Goal: Task Accomplishment & Management: Use online tool/utility

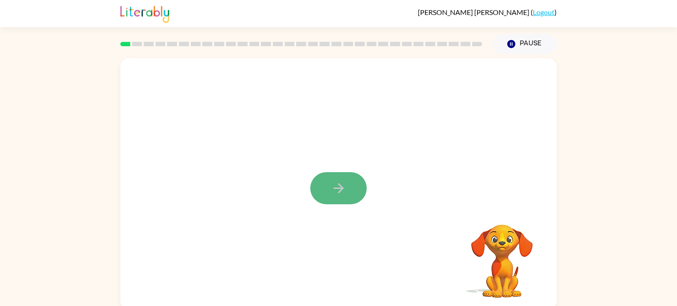
click at [336, 190] on icon "button" at bounding box center [338, 188] width 15 height 15
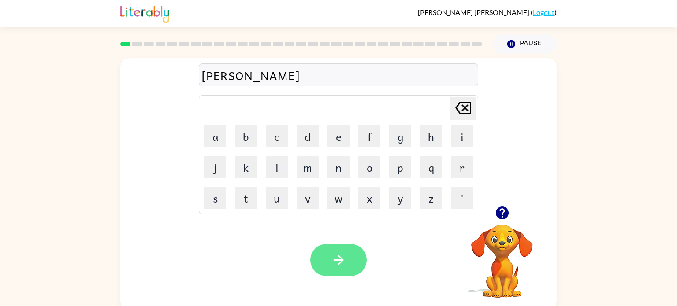
click at [338, 265] on icon "button" at bounding box center [338, 260] width 10 height 10
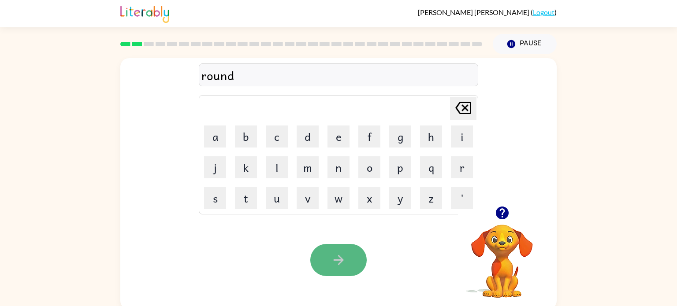
click at [357, 259] on button "button" at bounding box center [338, 260] width 56 height 32
click at [347, 245] on button "button" at bounding box center [338, 260] width 56 height 32
click at [310, 260] on button "button" at bounding box center [338, 260] width 56 height 32
click at [333, 271] on button "button" at bounding box center [338, 260] width 56 height 32
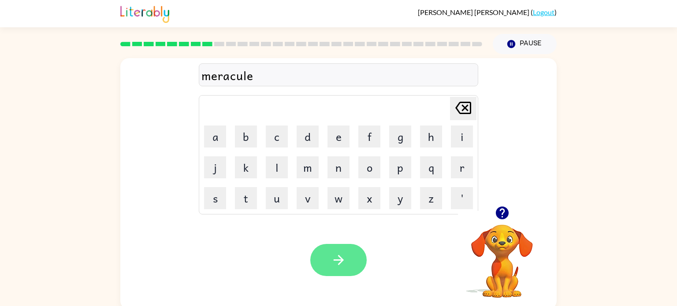
click at [343, 266] on icon "button" at bounding box center [338, 259] width 15 height 15
click at [333, 265] on icon "button" at bounding box center [338, 259] width 15 height 15
click at [333, 256] on icon "button" at bounding box center [338, 259] width 15 height 15
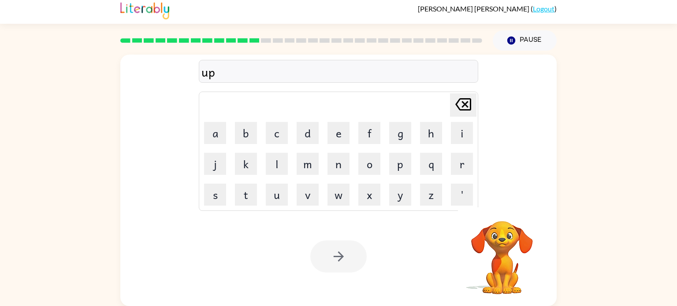
scroll to position [4, 0]
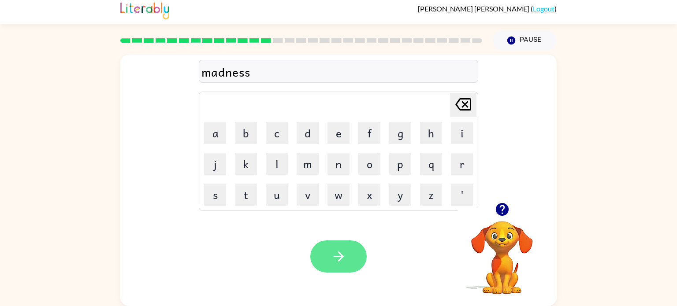
click at [328, 255] on button "button" at bounding box center [338, 256] width 56 height 32
click at [348, 257] on button "button" at bounding box center [338, 256] width 56 height 32
click at [362, 260] on button "button" at bounding box center [338, 256] width 56 height 32
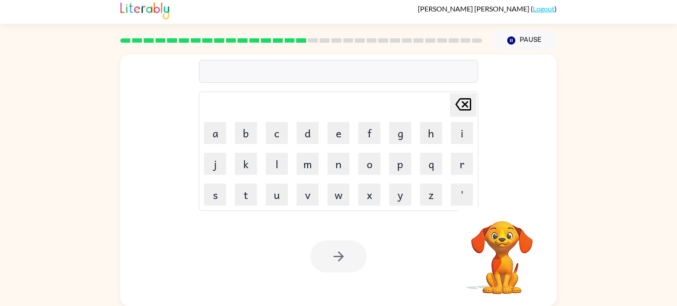
click at [342, 243] on div at bounding box center [338, 256] width 56 height 32
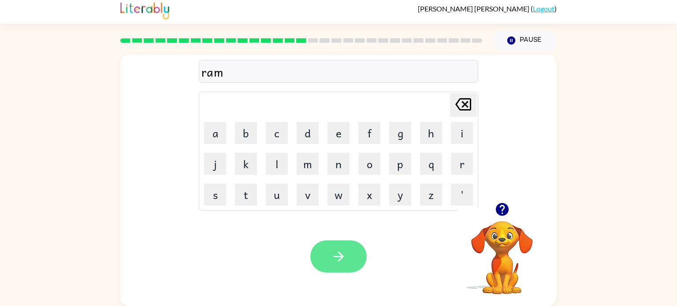
click at [331, 255] on icon "button" at bounding box center [338, 256] width 15 height 15
click at [336, 259] on icon "button" at bounding box center [338, 256] width 15 height 15
click at [346, 255] on button "button" at bounding box center [338, 256] width 56 height 32
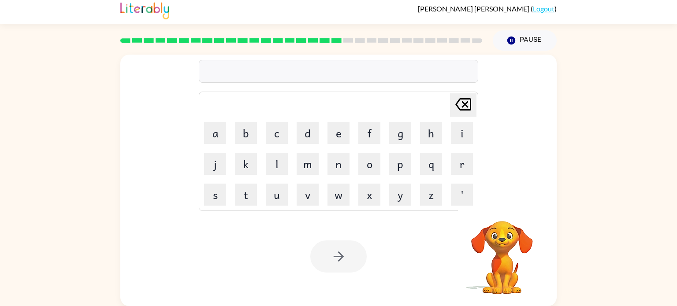
click at [329, 253] on div at bounding box center [338, 256] width 56 height 32
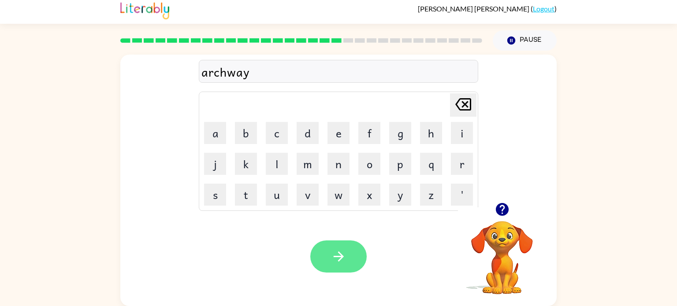
click at [338, 264] on button "button" at bounding box center [338, 256] width 56 height 32
click at [351, 250] on button "button" at bounding box center [338, 256] width 56 height 32
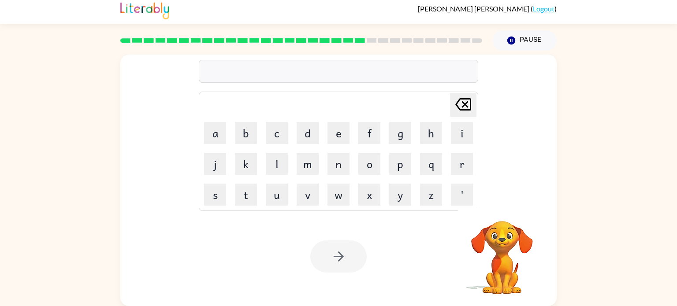
click at [330, 148] on td "e" at bounding box center [338, 133] width 30 height 30
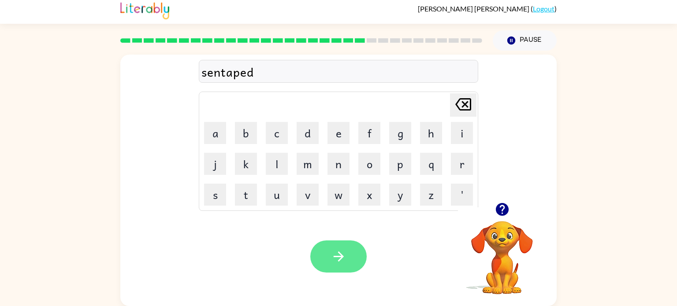
click at [342, 269] on button "button" at bounding box center [338, 256] width 56 height 32
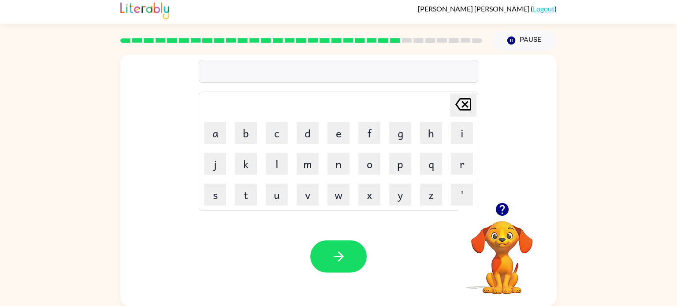
click at [497, 230] on video "Your browser must support playing .mp4 files to use Literably. Please try using…" at bounding box center [502, 251] width 88 height 88
click at [505, 212] on icon "button" at bounding box center [501, 209] width 13 height 13
click at [331, 255] on icon "button" at bounding box center [338, 256] width 15 height 15
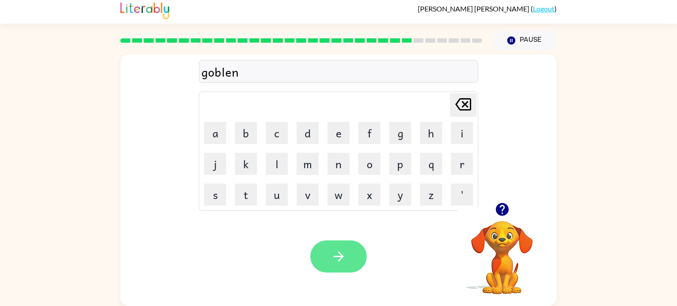
click at [336, 258] on icon "button" at bounding box center [338, 256] width 15 height 15
click at [341, 251] on icon "button" at bounding box center [338, 256] width 15 height 15
click at [328, 251] on button "button" at bounding box center [338, 256] width 56 height 32
click at [329, 263] on button "button" at bounding box center [338, 256] width 56 height 32
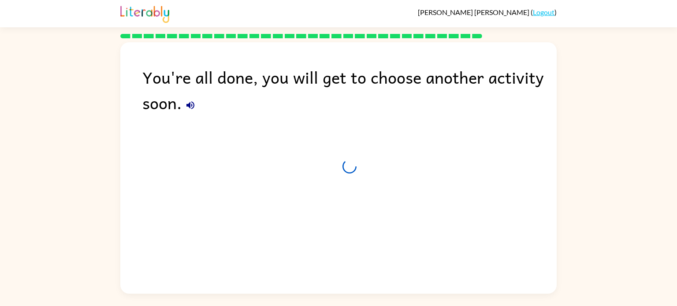
scroll to position [0, 0]
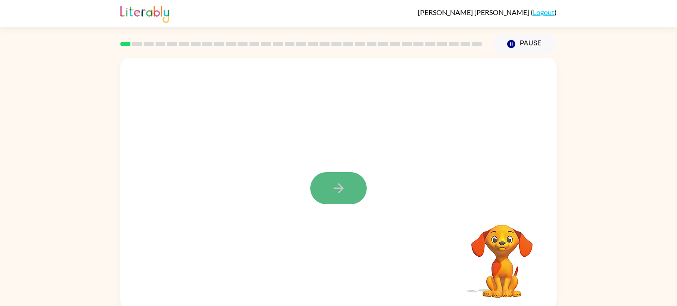
click at [344, 185] on icon "button" at bounding box center [338, 188] width 15 height 15
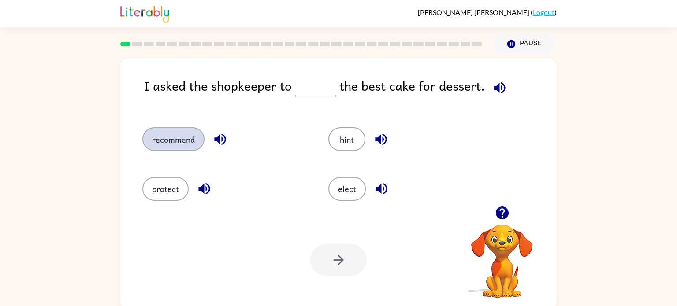
click at [177, 137] on button "recommend" at bounding box center [173, 139] width 62 height 24
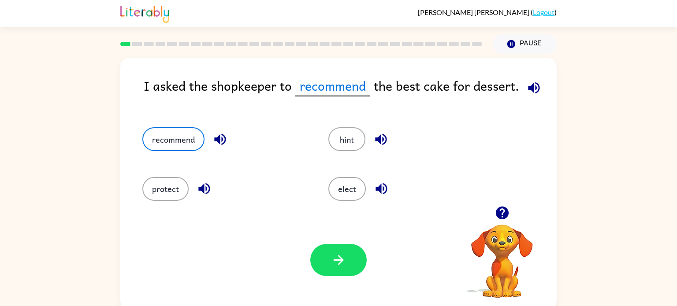
scroll to position [4, 0]
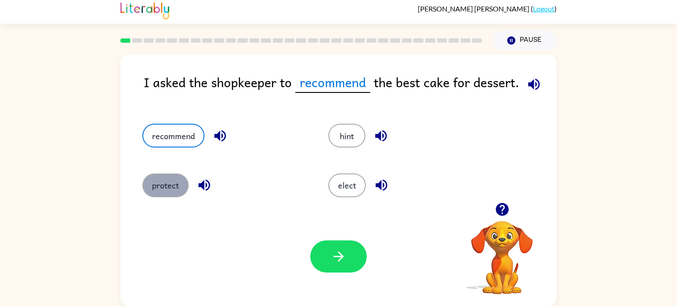
click at [175, 185] on button "protect" at bounding box center [165, 186] width 46 height 24
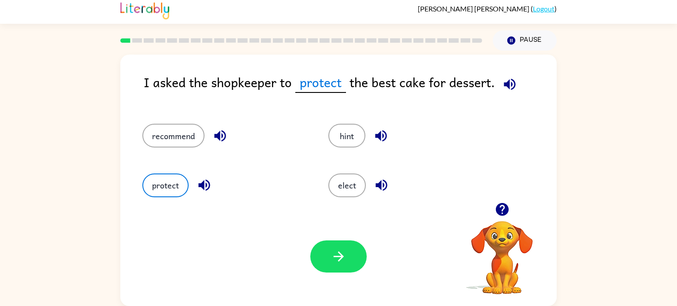
click at [196, 207] on div "Your browser must support playing .mp4 files to use Literably. Please try using…" at bounding box center [338, 256] width 436 height 99
click at [183, 123] on div "recommend" at bounding box center [219, 131] width 186 height 49
click at [189, 131] on button "recommend" at bounding box center [173, 136] width 62 height 24
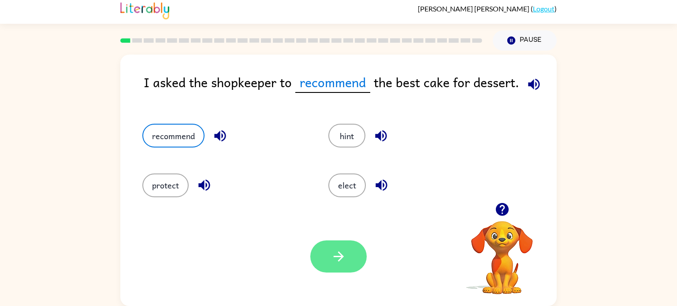
click at [346, 266] on button "button" at bounding box center [338, 256] width 56 height 32
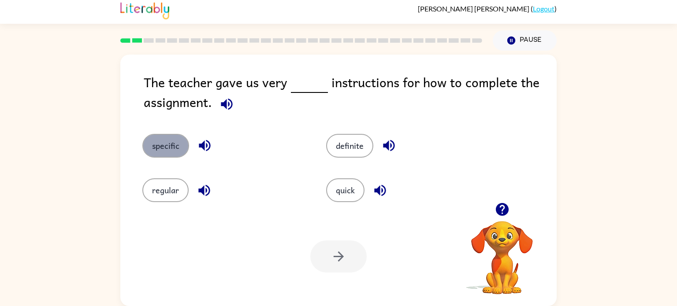
click at [181, 140] on button "specific" at bounding box center [165, 146] width 47 height 24
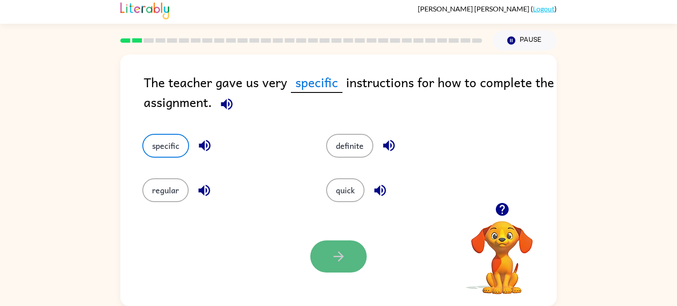
click at [354, 252] on button "button" at bounding box center [338, 256] width 56 height 32
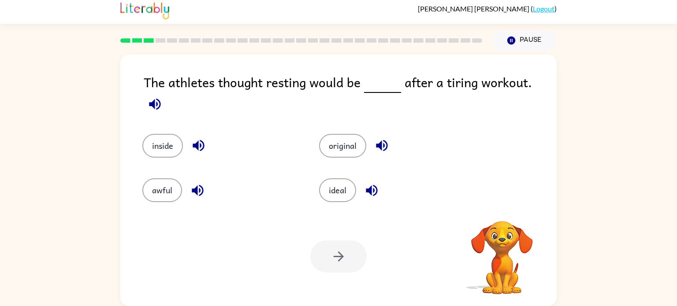
click at [354, 252] on div at bounding box center [338, 256] width 56 height 32
click at [166, 191] on button "awful" at bounding box center [162, 190] width 40 height 24
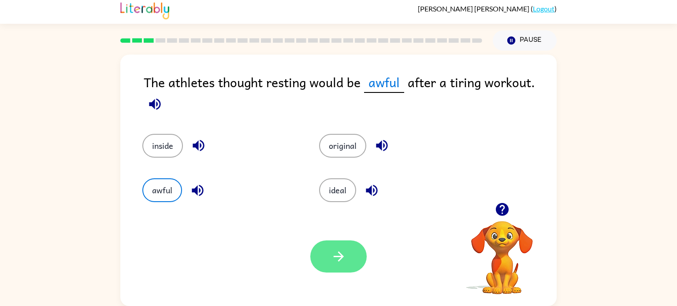
click at [324, 251] on button "button" at bounding box center [338, 256] width 56 height 32
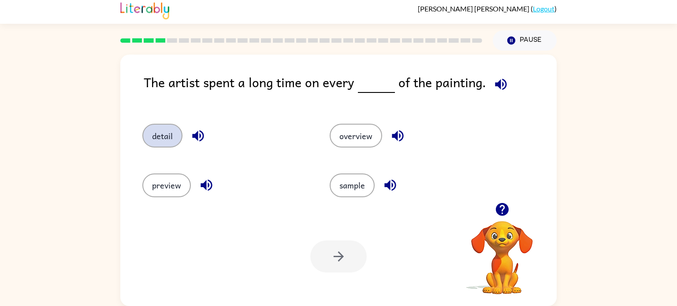
click at [150, 141] on button "detail" at bounding box center [162, 136] width 40 height 24
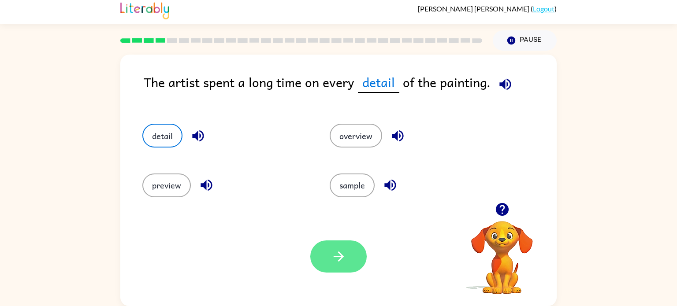
click at [338, 265] on button "button" at bounding box center [338, 256] width 56 height 32
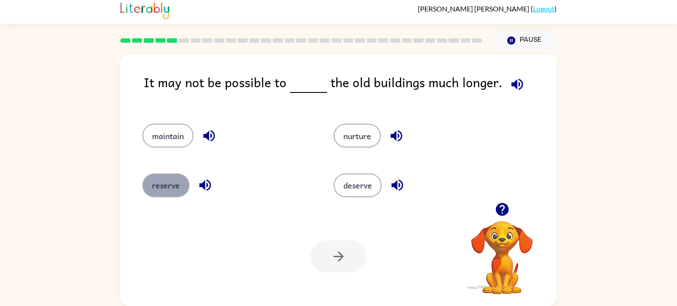
click at [172, 174] on button "reserve" at bounding box center [165, 186] width 47 height 24
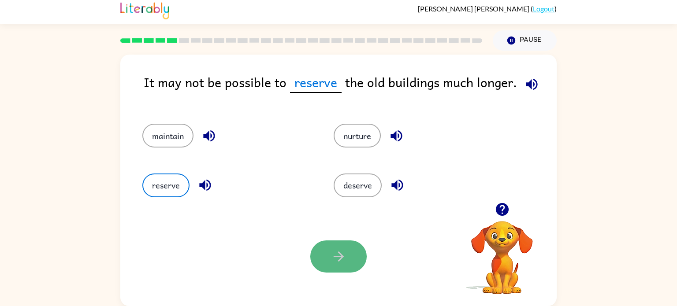
click at [337, 249] on icon "button" at bounding box center [338, 256] width 15 height 15
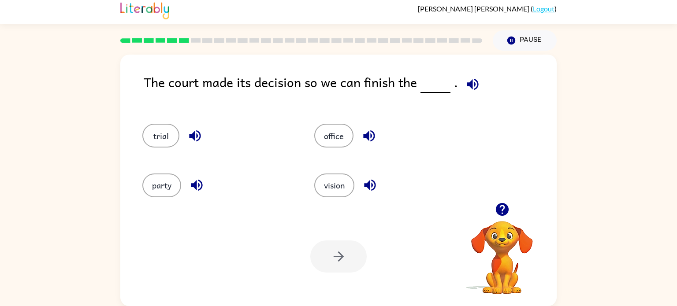
click at [337, 249] on div at bounding box center [338, 256] width 56 height 32
click at [158, 137] on button "trial" at bounding box center [160, 136] width 37 height 24
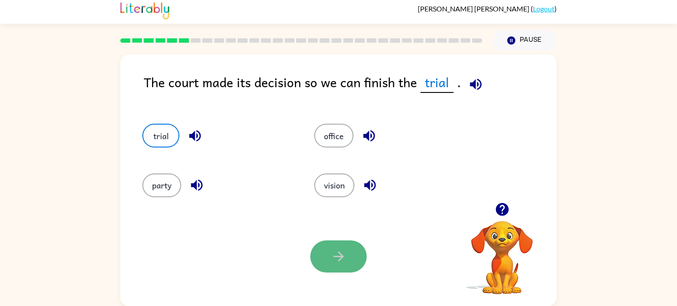
click at [354, 258] on button "button" at bounding box center [338, 256] width 56 height 32
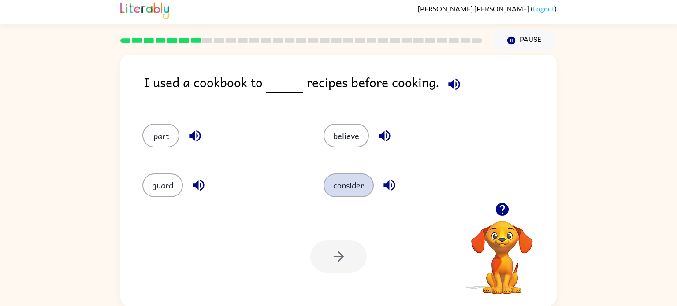
click at [359, 184] on button "consider" at bounding box center [348, 186] width 50 height 24
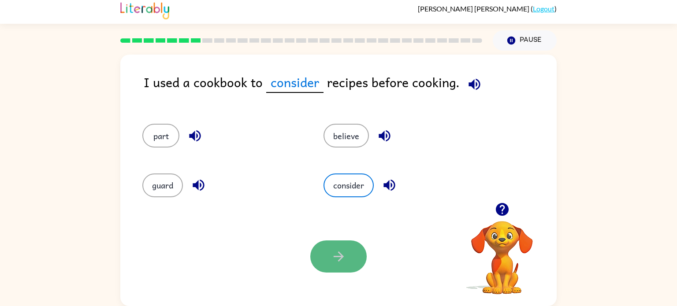
click at [348, 260] on button "button" at bounding box center [338, 256] width 56 height 32
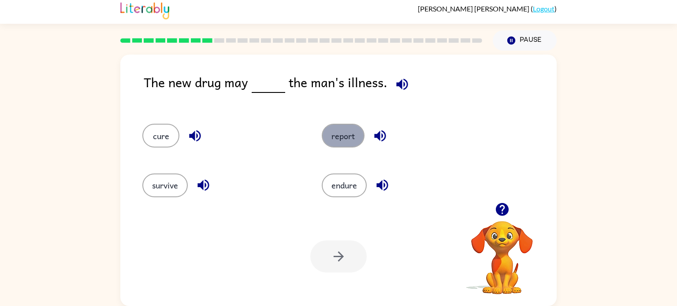
click at [355, 134] on button "report" at bounding box center [343, 136] width 43 height 24
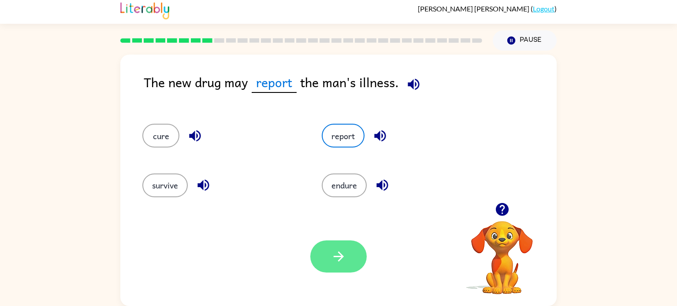
click at [353, 269] on button "button" at bounding box center [338, 256] width 56 height 32
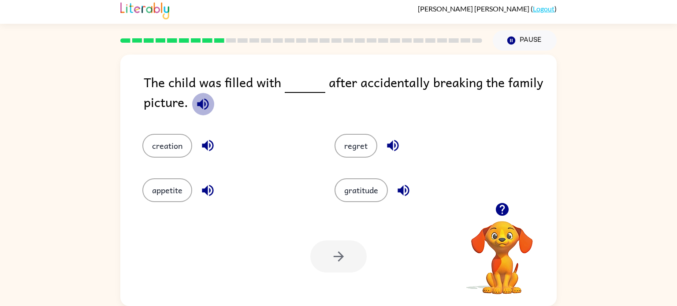
click at [206, 103] on icon "button" at bounding box center [202, 103] width 15 height 15
click at [360, 155] on button "regret" at bounding box center [355, 146] width 43 height 24
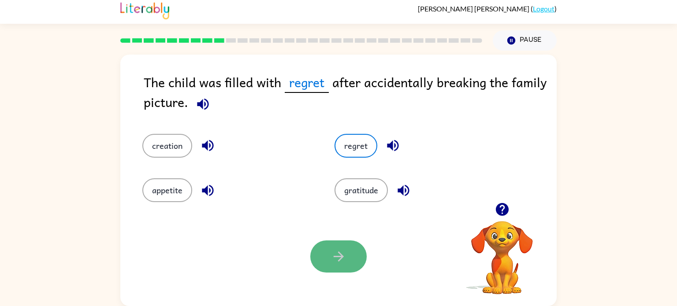
click at [336, 265] on button "button" at bounding box center [338, 256] width 56 height 32
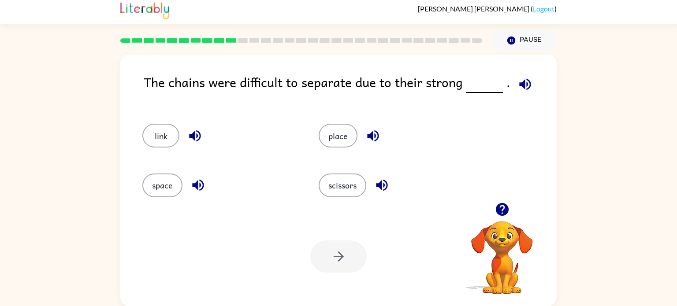
click at [336, 265] on div at bounding box center [338, 256] width 56 height 32
click at [170, 185] on button "space" at bounding box center [162, 186] width 40 height 24
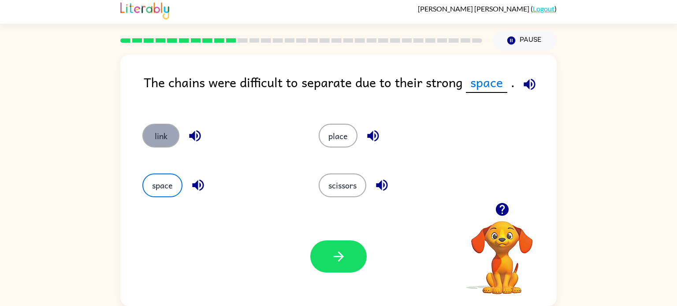
click at [154, 139] on button "link" at bounding box center [160, 136] width 37 height 24
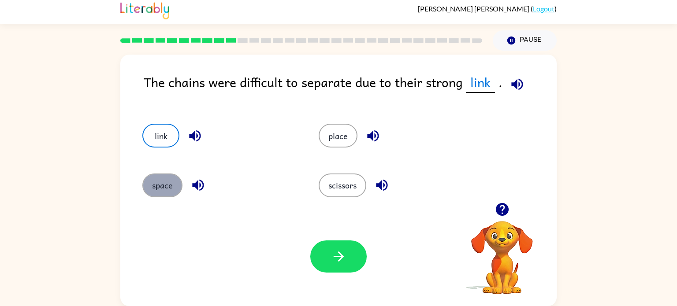
click at [169, 184] on button "space" at bounding box center [162, 186] width 40 height 24
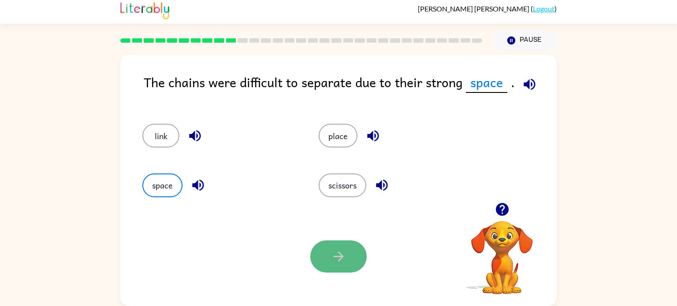
click at [344, 250] on icon "button" at bounding box center [338, 256] width 15 height 15
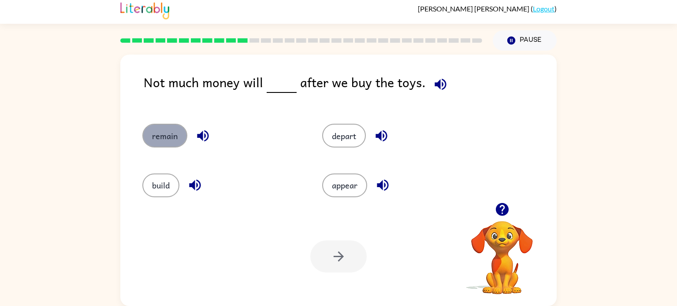
click at [153, 137] on button "remain" at bounding box center [164, 136] width 45 height 24
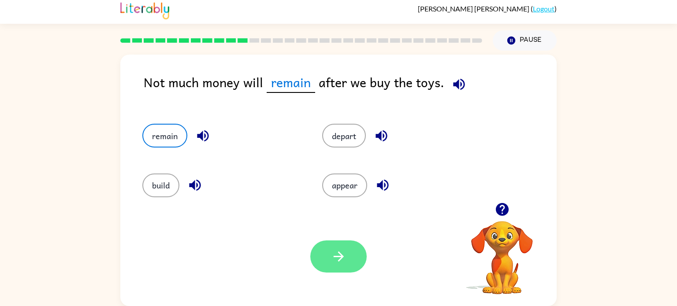
click at [324, 256] on button "button" at bounding box center [338, 256] width 56 height 32
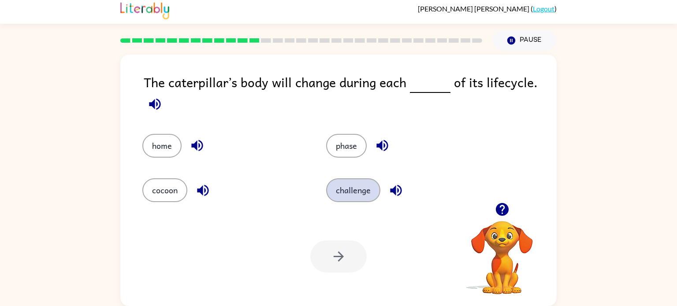
click at [362, 190] on button "challenge" at bounding box center [353, 190] width 54 height 24
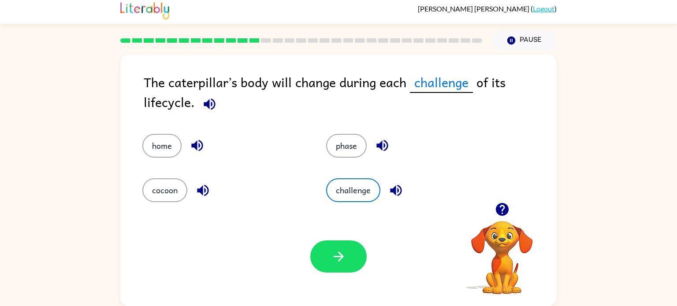
click at [344, 274] on div "Your browser must support playing .mp4 files to use Literably. Please try using…" at bounding box center [338, 256] width 436 height 99
click at [340, 254] on icon "button" at bounding box center [338, 256] width 10 height 10
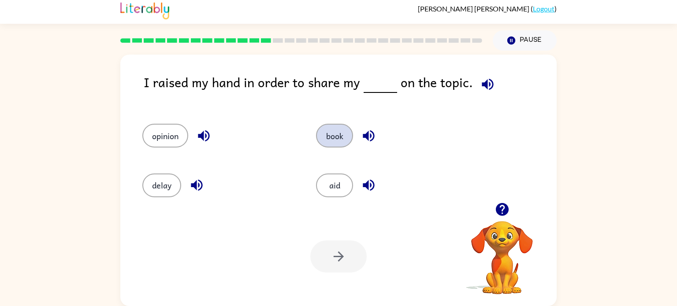
click at [325, 134] on button "book" at bounding box center [334, 136] width 37 height 24
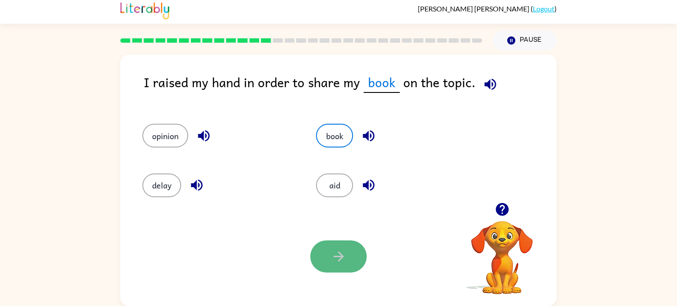
click at [346, 255] on button "button" at bounding box center [338, 256] width 56 height 32
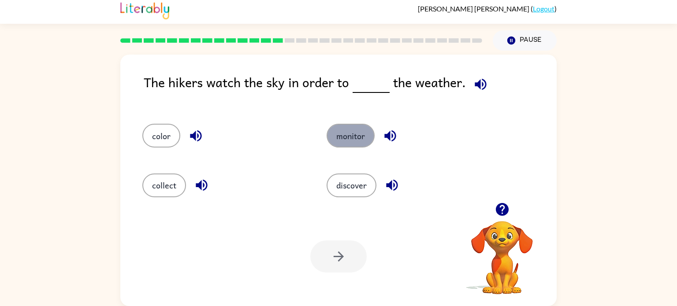
click at [355, 133] on button "monitor" at bounding box center [350, 136] width 48 height 24
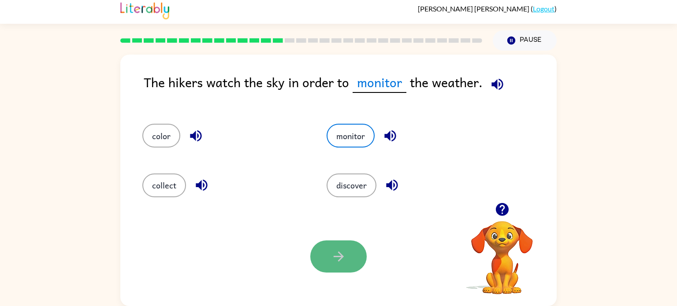
click at [338, 241] on button "button" at bounding box center [338, 256] width 56 height 32
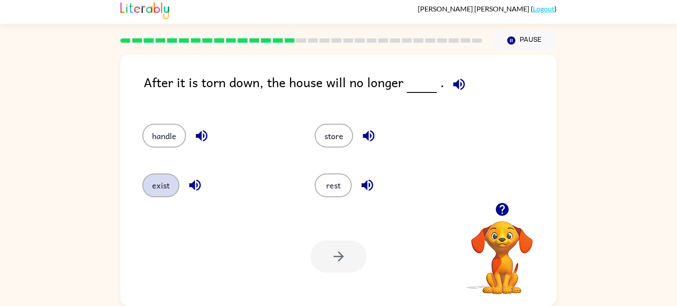
click at [171, 182] on button "exist" at bounding box center [160, 186] width 37 height 24
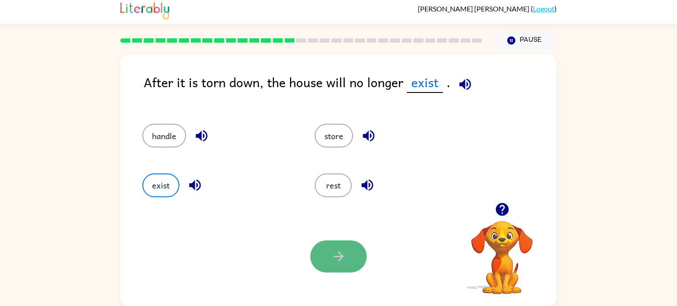
click at [327, 251] on button "button" at bounding box center [338, 256] width 56 height 32
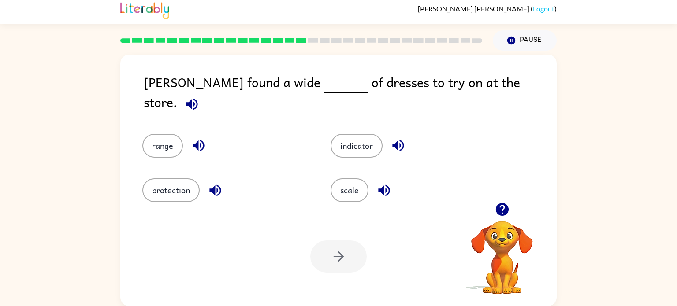
click at [346, 252] on div at bounding box center [338, 256] width 56 height 32
click at [345, 184] on button "scale" at bounding box center [349, 190] width 38 height 24
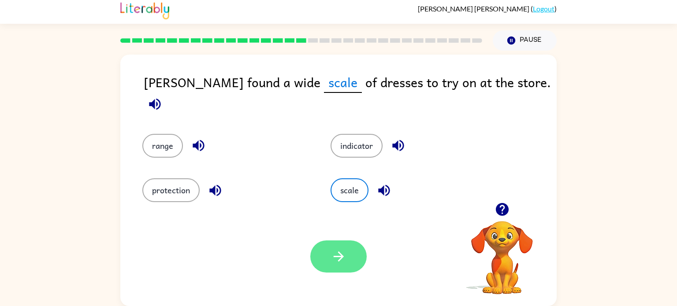
click at [352, 265] on button "button" at bounding box center [338, 256] width 56 height 32
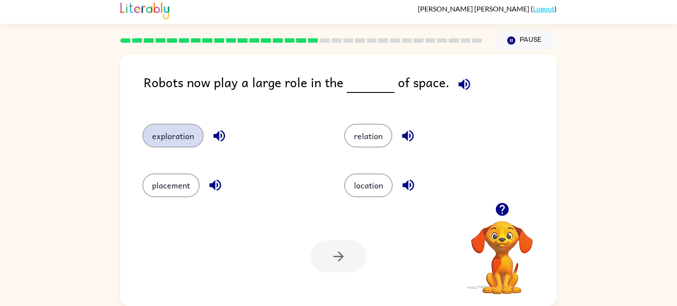
click at [168, 140] on button "exploration" at bounding box center [172, 136] width 61 height 24
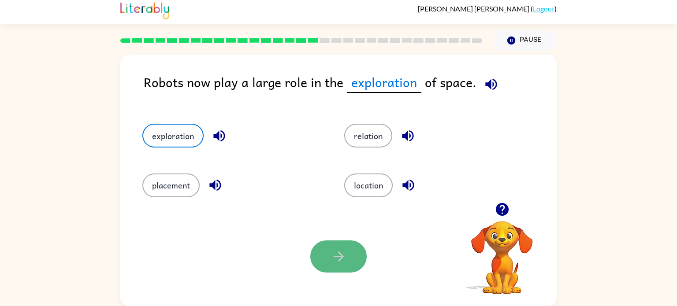
click at [333, 266] on button "button" at bounding box center [338, 256] width 56 height 32
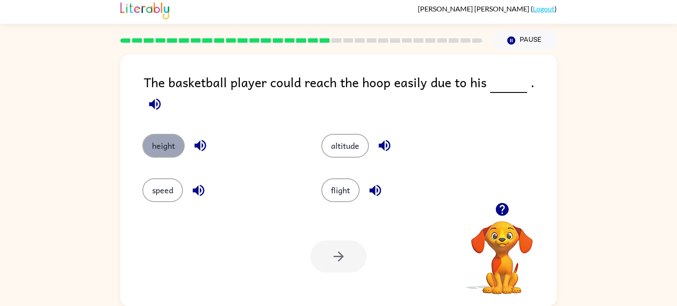
click at [155, 142] on button "height" at bounding box center [163, 146] width 42 height 24
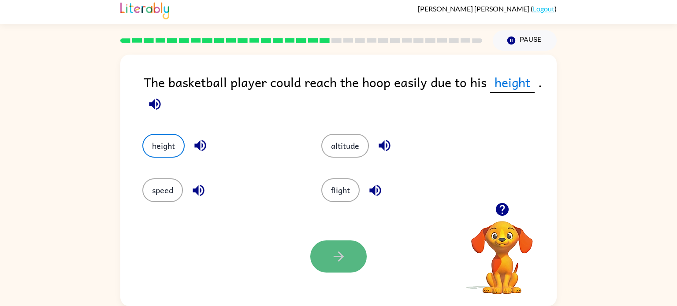
click at [351, 263] on button "button" at bounding box center [338, 256] width 56 height 32
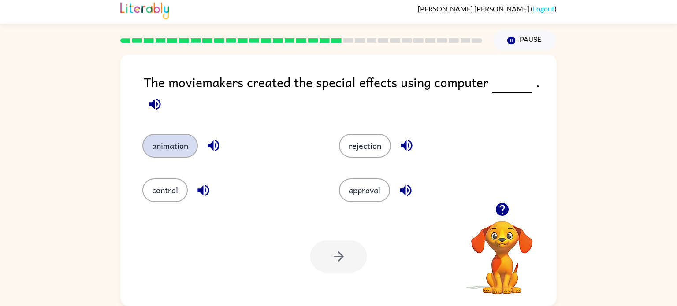
click at [189, 146] on button "animation" at bounding box center [169, 146] width 55 height 24
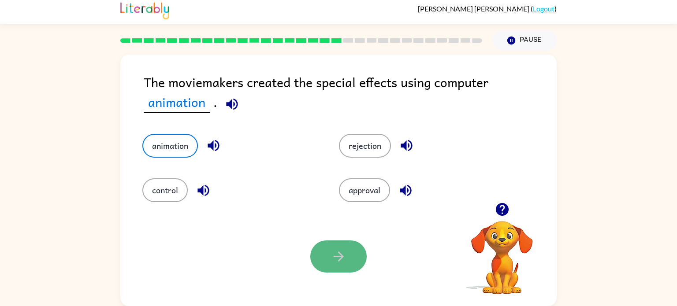
click at [348, 255] on button "button" at bounding box center [338, 256] width 56 height 32
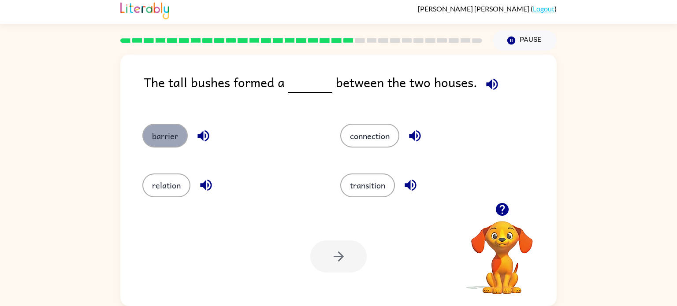
click at [169, 137] on button "barrier" at bounding box center [164, 136] width 45 height 24
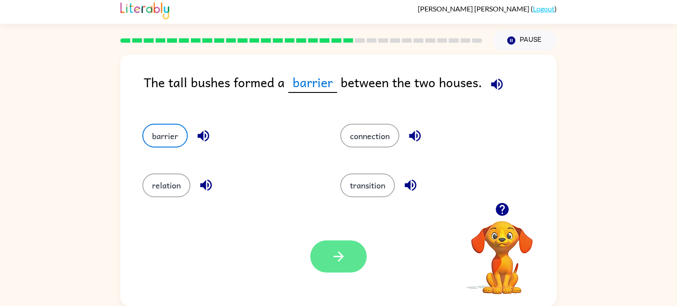
click at [334, 259] on icon "button" at bounding box center [338, 256] width 15 height 15
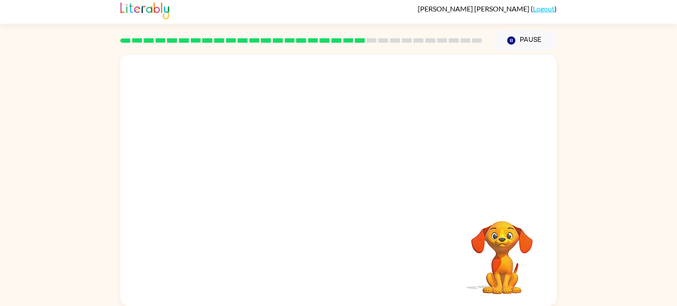
click at [256, 170] on video "Your browser must support playing .mp4 files to use Literably. Please try using…" at bounding box center [338, 129] width 436 height 148
click at [259, 174] on video "Your browser must support playing .mp4 files to use Literably. Please try using…" at bounding box center [338, 129] width 436 height 148
click at [260, 174] on video "Your browser must support playing .mp4 files to use Literably. Please try using…" at bounding box center [338, 129] width 436 height 148
click at [259, 177] on video "Your browser must support playing .mp4 files to use Literably. Please try using…" at bounding box center [338, 129] width 436 height 148
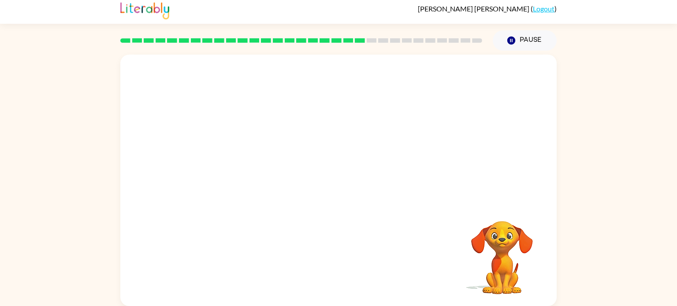
click at [259, 173] on video "Your browser must support playing .mp4 files to use Literably. Please try using…" at bounding box center [338, 129] width 436 height 148
click at [259, 172] on video "Your browser must support playing .mp4 files to use Literably. Please try using…" at bounding box center [338, 129] width 436 height 148
click at [351, 181] on button "button" at bounding box center [338, 185] width 56 height 32
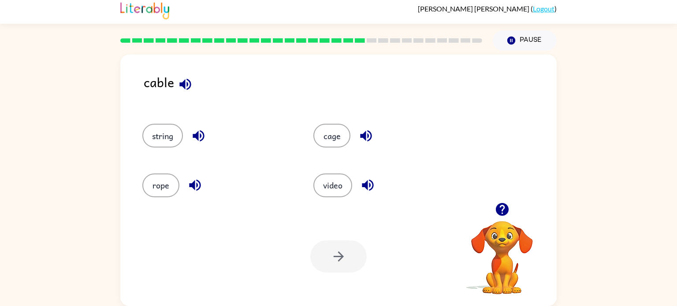
click at [134, 81] on div "cable string cage rope video Your browser must support playing .mp4 files to us…" at bounding box center [338, 180] width 436 height 251
click at [181, 80] on icon "button" at bounding box center [184, 84] width 15 height 15
click at [203, 134] on icon "button" at bounding box center [197, 135] width 11 height 11
click at [148, 133] on button "string" at bounding box center [162, 136] width 41 height 24
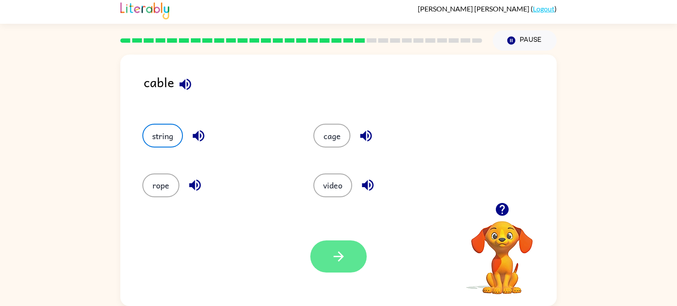
click at [338, 255] on icon "button" at bounding box center [338, 256] width 15 height 15
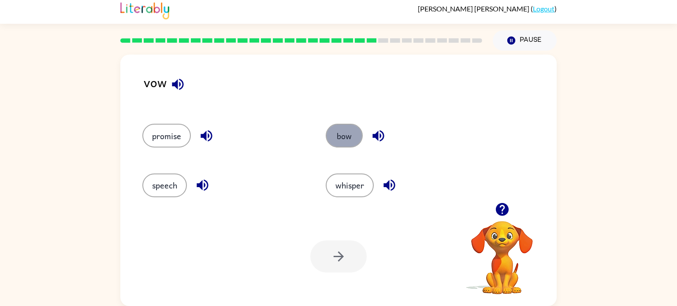
click at [355, 128] on button "bow" at bounding box center [343, 136] width 37 height 24
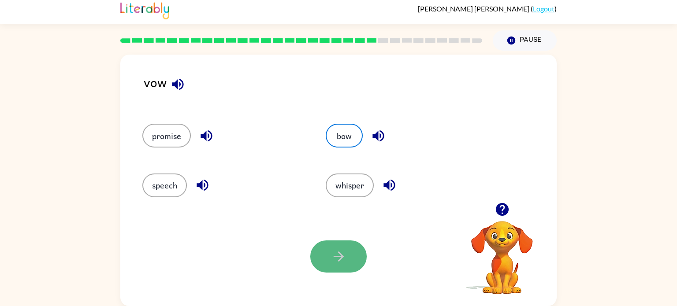
click at [351, 256] on button "button" at bounding box center [338, 256] width 56 height 32
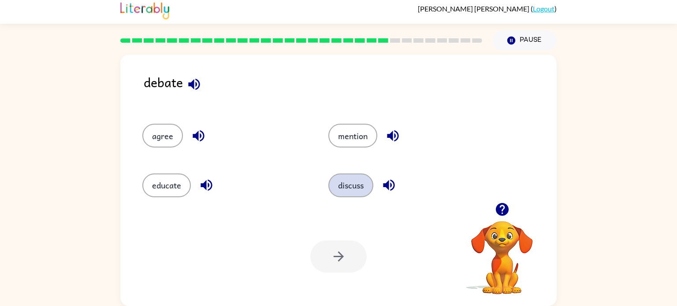
click at [342, 190] on button "discuss" at bounding box center [350, 186] width 45 height 24
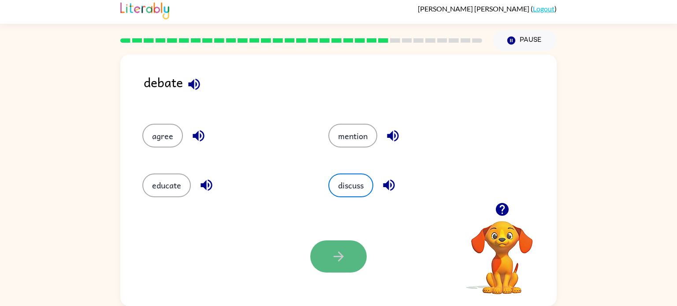
click at [334, 250] on icon "button" at bounding box center [338, 256] width 15 height 15
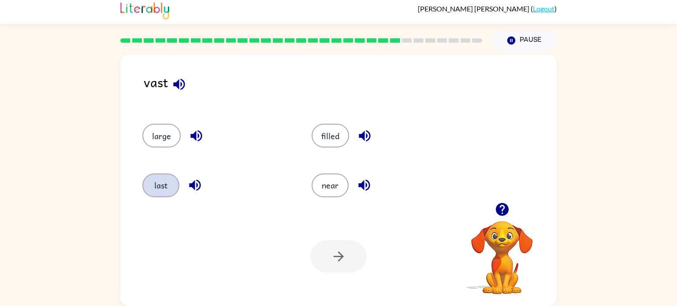
click at [167, 175] on button "last" at bounding box center [160, 186] width 37 height 24
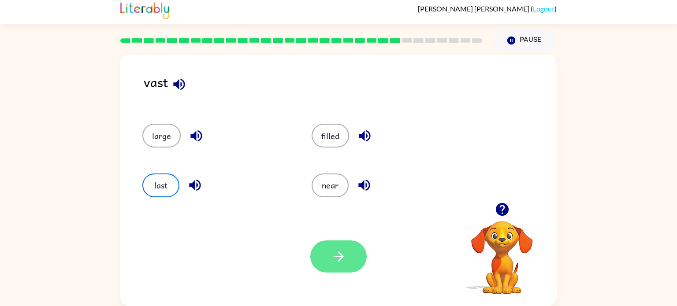
click at [336, 270] on button "button" at bounding box center [338, 256] width 56 height 32
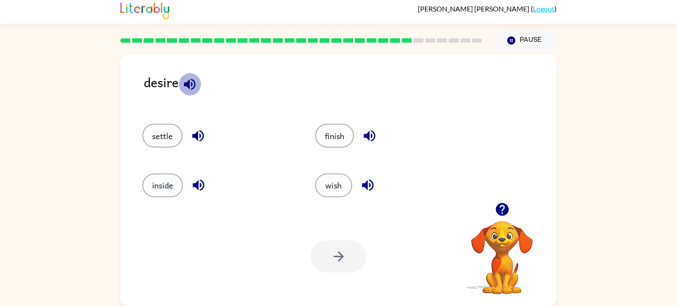
click at [196, 81] on icon "button" at bounding box center [189, 84] width 15 height 15
click at [340, 181] on button "wish" at bounding box center [333, 186] width 37 height 24
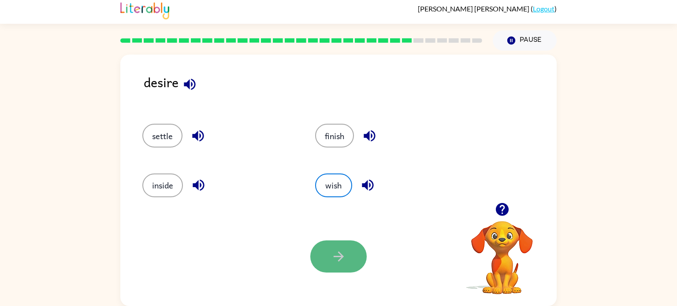
click at [339, 265] on button "button" at bounding box center [338, 256] width 56 height 32
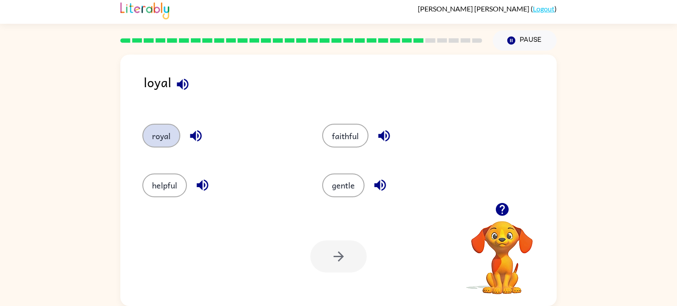
click at [166, 143] on button "royal" at bounding box center [161, 136] width 38 height 24
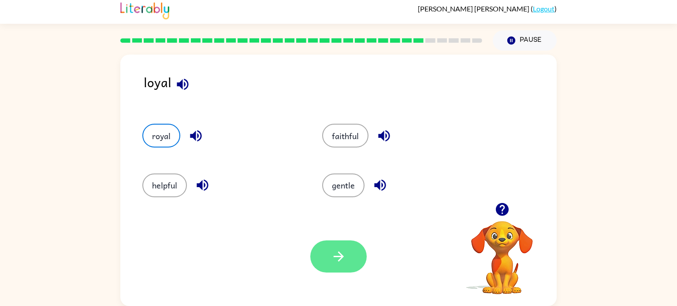
click at [341, 253] on icon "button" at bounding box center [338, 256] width 15 height 15
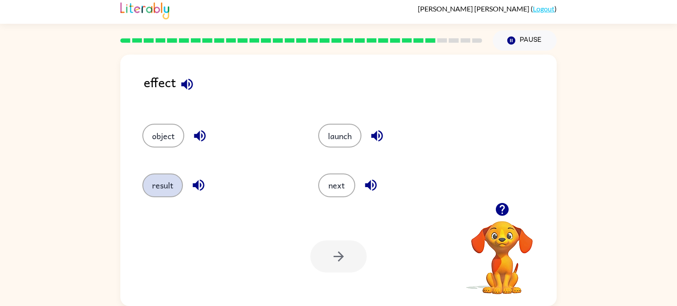
click at [159, 179] on button "result" at bounding box center [162, 186] width 41 height 24
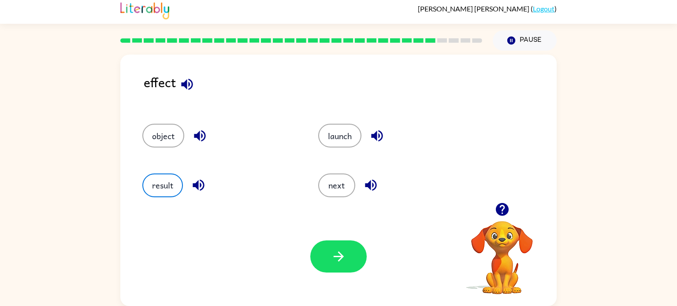
click at [354, 287] on div "Your browser must support playing .mp4 files to use Literably. Please try using…" at bounding box center [338, 256] width 436 height 99
click at [348, 269] on button "button" at bounding box center [338, 256] width 56 height 32
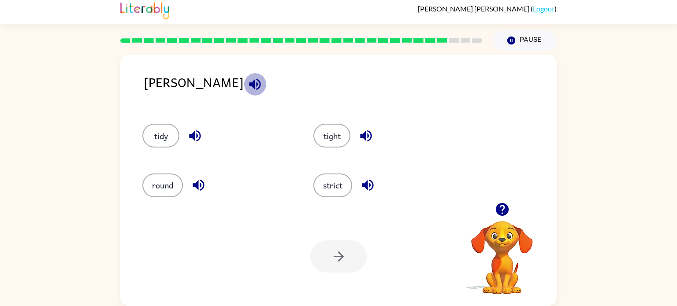
click at [247, 85] on icon "button" at bounding box center [254, 84] width 15 height 15
click at [166, 128] on button "tidy" at bounding box center [160, 136] width 37 height 24
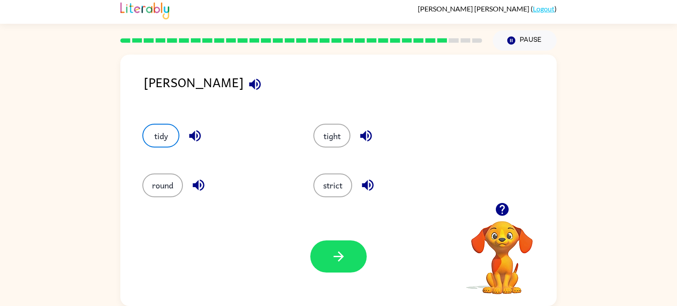
click at [354, 184] on div "strict" at bounding box center [388, 186] width 151 height 24
click at [331, 180] on button "strict" at bounding box center [332, 186] width 39 height 24
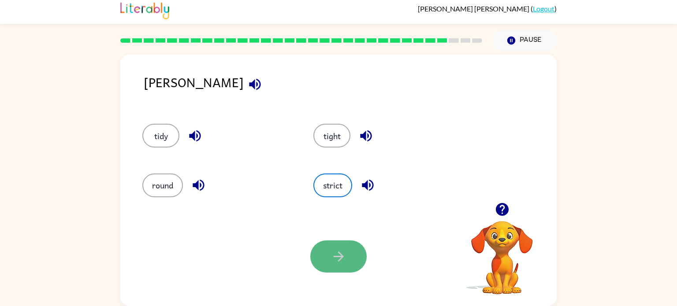
click at [345, 249] on icon "button" at bounding box center [338, 256] width 15 height 15
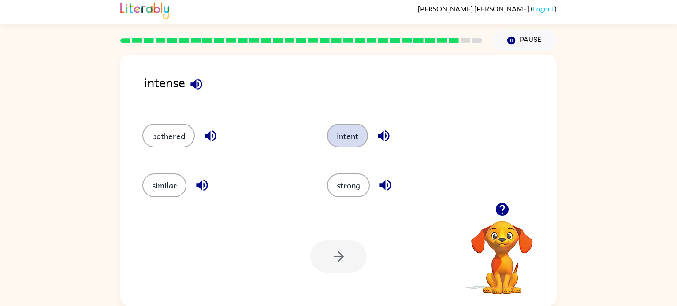
click at [351, 138] on button "intent" at bounding box center [347, 136] width 41 height 24
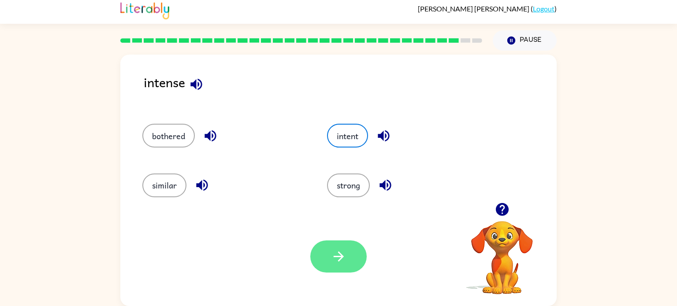
click at [350, 251] on button "button" at bounding box center [338, 256] width 56 height 32
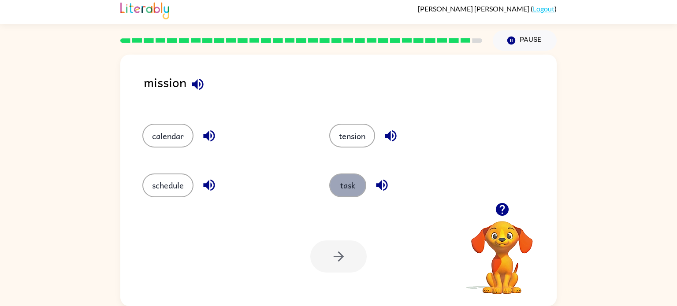
click at [361, 182] on button "task" at bounding box center [347, 186] width 37 height 24
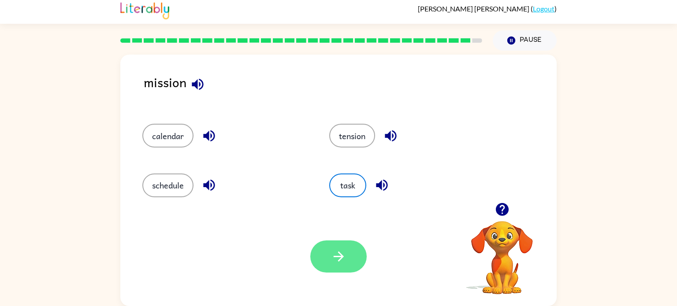
click at [332, 247] on button "button" at bounding box center [338, 256] width 56 height 32
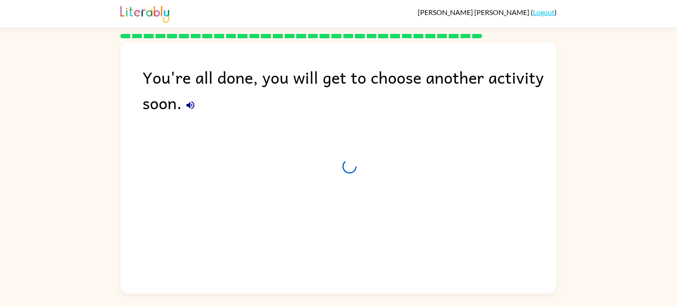
scroll to position [0, 0]
